Goal: Transaction & Acquisition: Purchase product/service

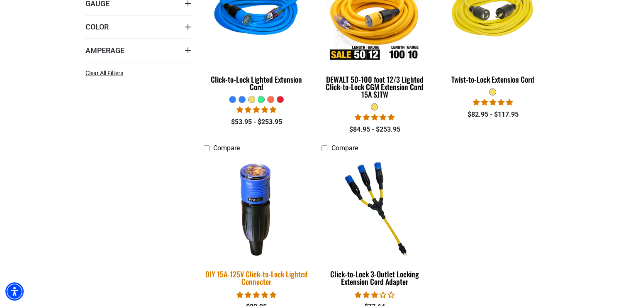
scroll to position [166, 0]
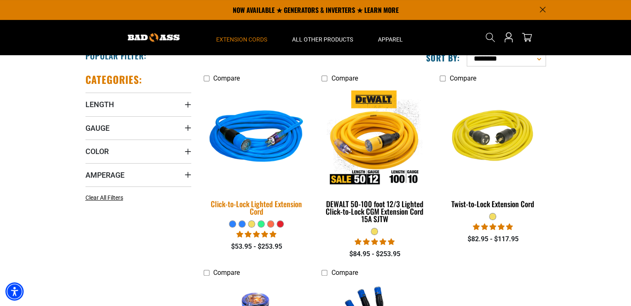
click at [263, 205] on div "Click-to-Lock Lighted Extension Cord" at bounding box center [257, 207] width 106 height 15
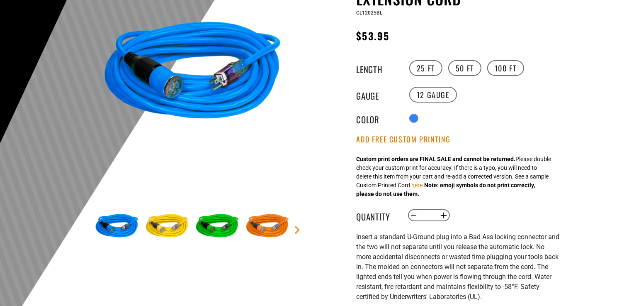
scroll to position [124, 0]
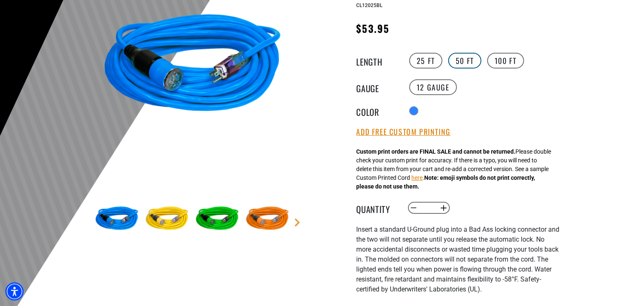
click at [463, 59] on label "50 FT" at bounding box center [464, 61] width 33 height 16
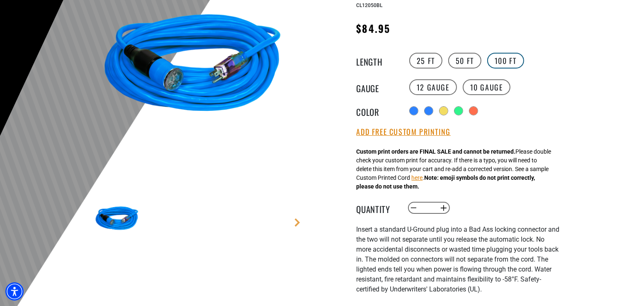
click at [504, 59] on label "100 FT" at bounding box center [505, 61] width 37 height 16
click at [484, 85] on label "10 Gauge products.product.variant_sold_out_or_unavailable" at bounding box center [487, 87] width 48 height 16
click at [448, 87] on label "12 Gauge" at bounding box center [433, 87] width 48 height 16
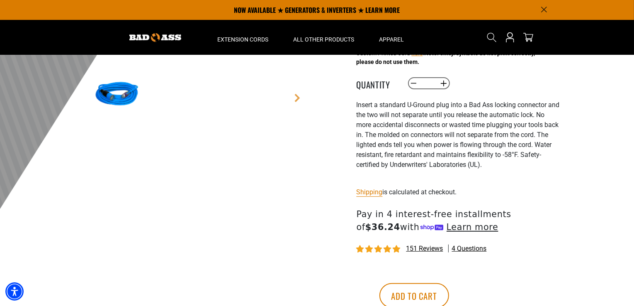
scroll to position [207, 0]
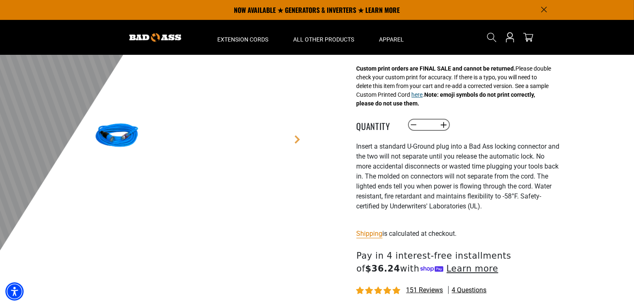
click at [423, 97] on button "here" at bounding box center [417, 94] width 11 height 9
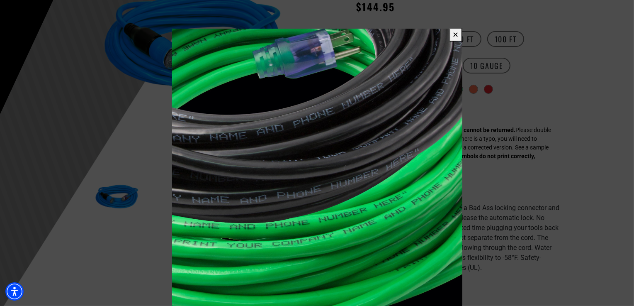
scroll to position [166, 0]
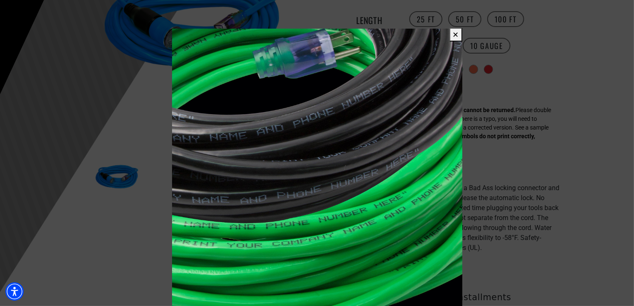
click at [538, 178] on span at bounding box center [317, 153] width 634 height 306
click at [454, 34] on button "✕" at bounding box center [456, 35] width 13 height 14
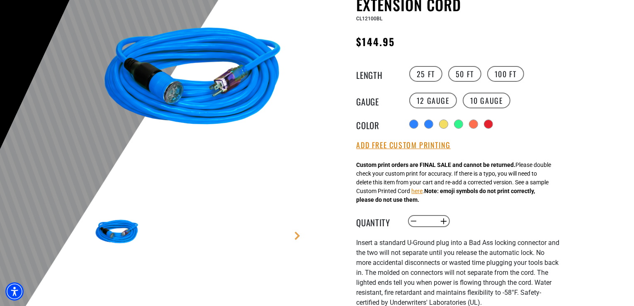
scroll to position [124, 0]
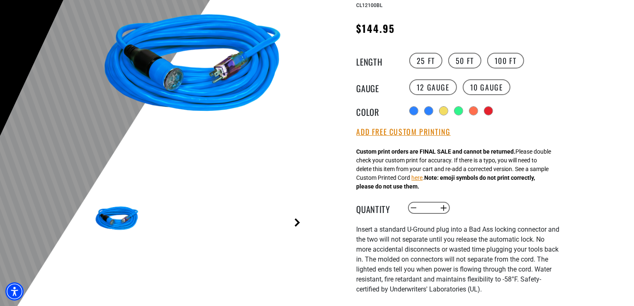
click at [296, 220] on link "Next" at bounding box center [297, 222] width 8 height 8
click at [296, 220] on main-product-gallery "1 of 6 Previous Next" at bounding box center [193, 125] width 236 height 321
click at [83, 223] on link "Previous" at bounding box center [84, 222] width 8 height 8
click at [83, 223] on main-product-gallery "1 of 6 Previous Next" at bounding box center [193, 125] width 236 height 321
click at [109, 220] on img at bounding box center [117, 219] width 48 height 48
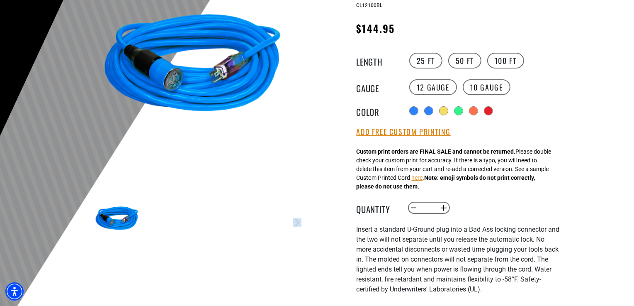
click at [204, 63] on img at bounding box center [193, 67] width 200 height 200
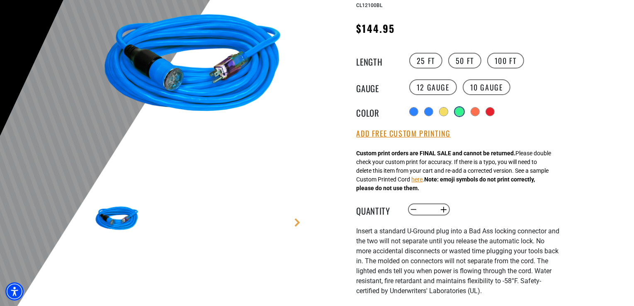
click at [462, 112] on div "products.product.variant_sold_out_or_unavailable" at bounding box center [459, 111] width 8 height 8
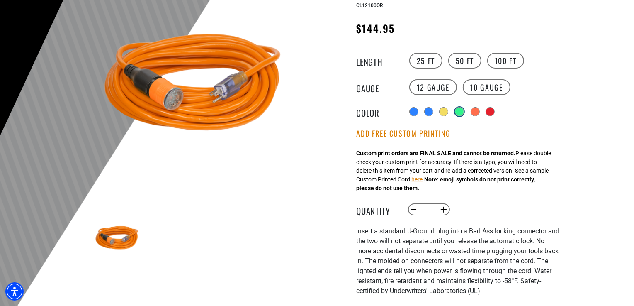
click at [458, 114] on div "products.product.variant_sold_out_or_unavailable" at bounding box center [459, 111] width 8 height 8
click at [441, 112] on div "products.product.variant_sold_out_or_unavailable" at bounding box center [444, 111] width 8 height 8
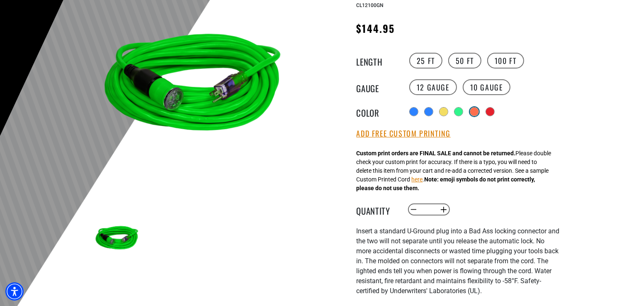
click at [481, 112] on div "Radio button products.product.variant_sold_out_or_unavailable products.product.…" at bounding box center [483, 111] width 153 height 15
click at [478, 112] on div "products.product.variant_sold_out_or_unavailable" at bounding box center [474, 111] width 8 height 8
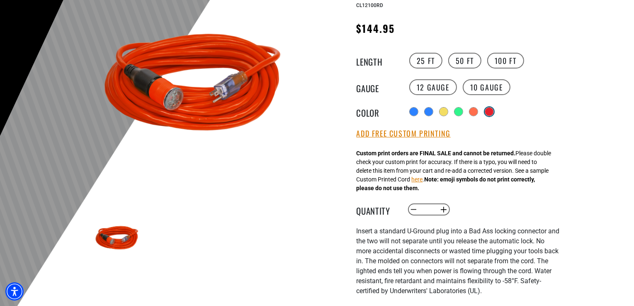
click at [489, 111] on div "products.product.variant_sold_out_or_unavailable" at bounding box center [489, 111] width 8 height 8
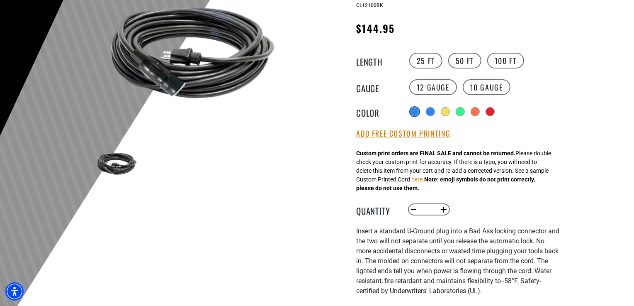
click at [409, 112] on label "Radio button" at bounding box center [414, 111] width 11 height 11
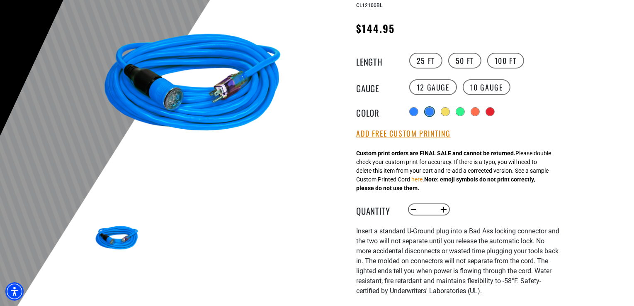
click at [428, 111] on div "products.product.variant_sold_out_or_unavailable" at bounding box center [430, 111] width 8 height 8
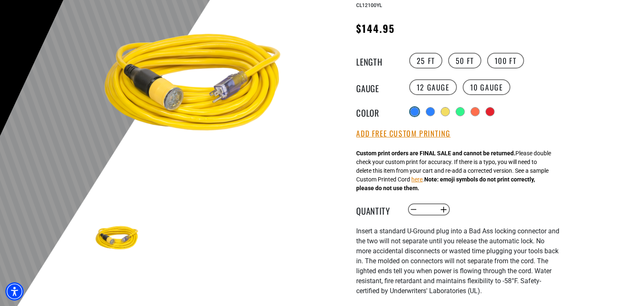
click at [412, 110] on div at bounding box center [415, 111] width 8 height 8
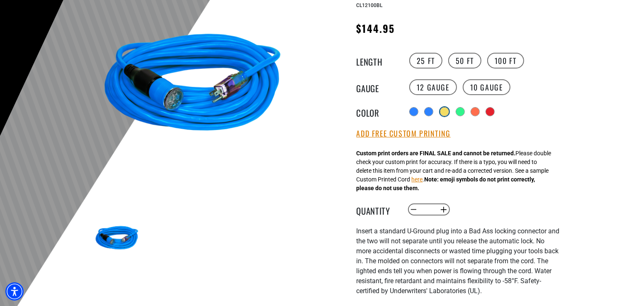
click at [448, 111] on div "products.product.variant_sold_out_or_unavailable" at bounding box center [444, 111] width 8 height 8
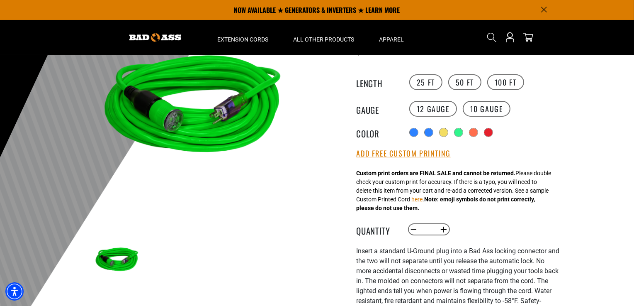
scroll to position [83, 0]
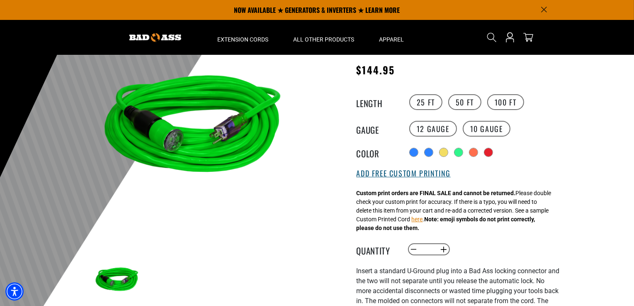
click at [375, 173] on button "Add Free Custom Printing" at bounding box center [404, 173] width 94 height 9
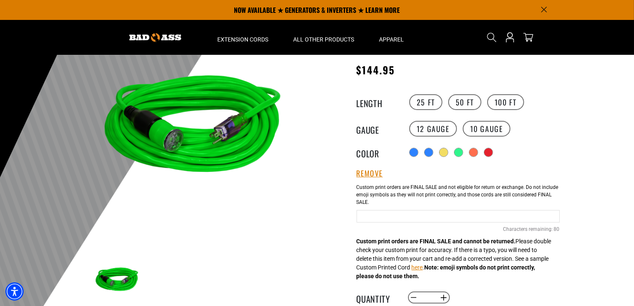
click at [396, 219] on input "text" at bounding box center [458, 216] width 203 height 12
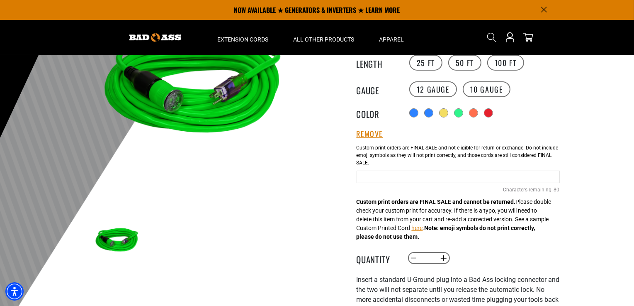
scroll to position [41, 0]
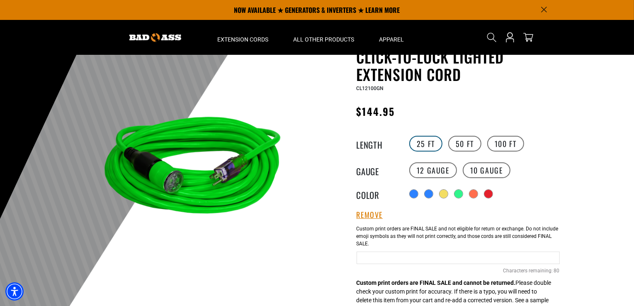
click at [427, 143] on label "25 FT" at bounding box center [425, 144] width 33 height 16
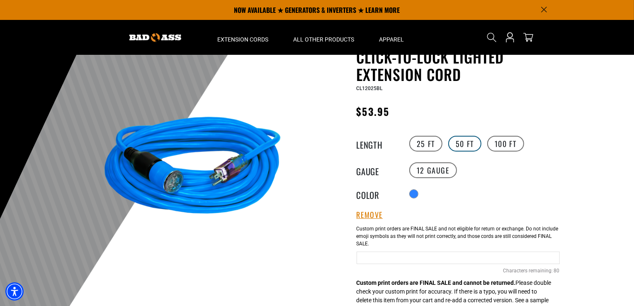
click at [465, 144] on label "50 FT" at bounding box center [464, 144] width 33 height 16
click at [505, 144] on label "100 FT" at bounding box center [505, 144] width 37 height 16
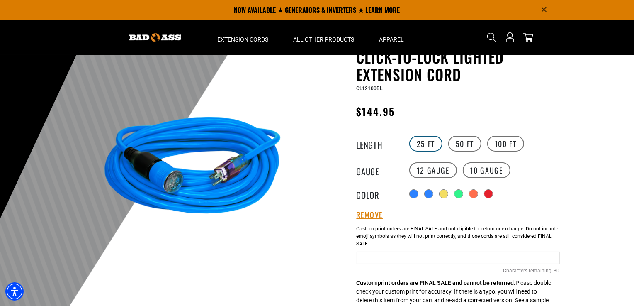
click at [432, 142] on label "25 FT" at bounding box center [425, 144] width 33 height 16
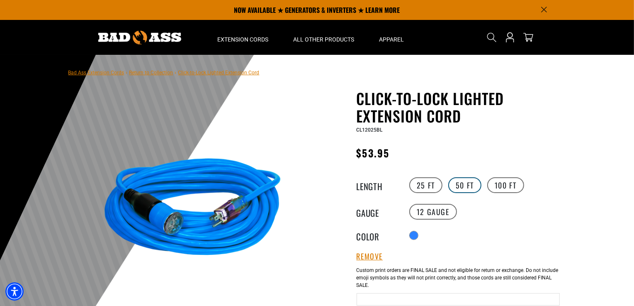
click at [453, 185] on label "50 FT" at bounding box center [464, 185] width 33 height 16
click at [481, 211] on label "10 Gauge products.product.variant_sold_out_or_unavailable" at bounding box center [487, 212] width 48 height 16
click at [435, 212] on label "12 Gauge" at bounding box center [433, 212] width 48 height 16
